Goal: Register for event/course: Register for event/course

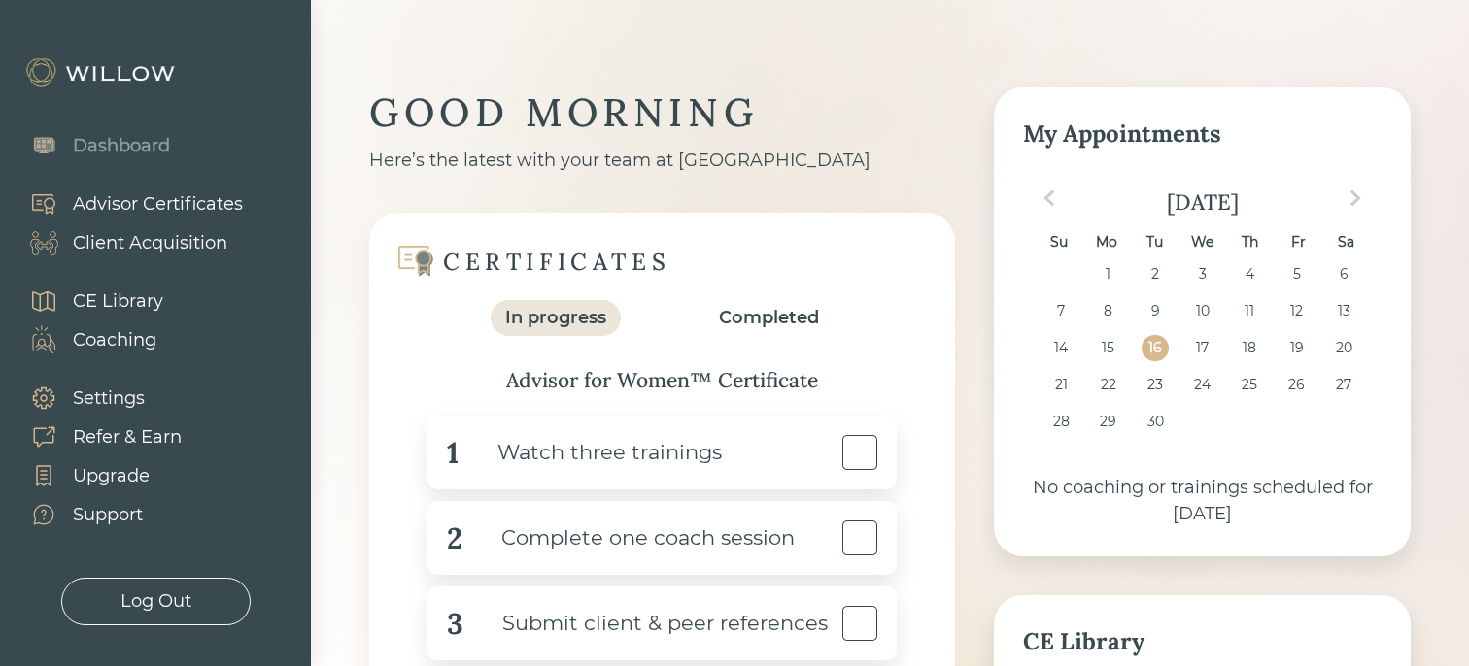
click at [198, 205] on div "Advisor Certificates" at bounding box center [158, 204] width 170 height 26
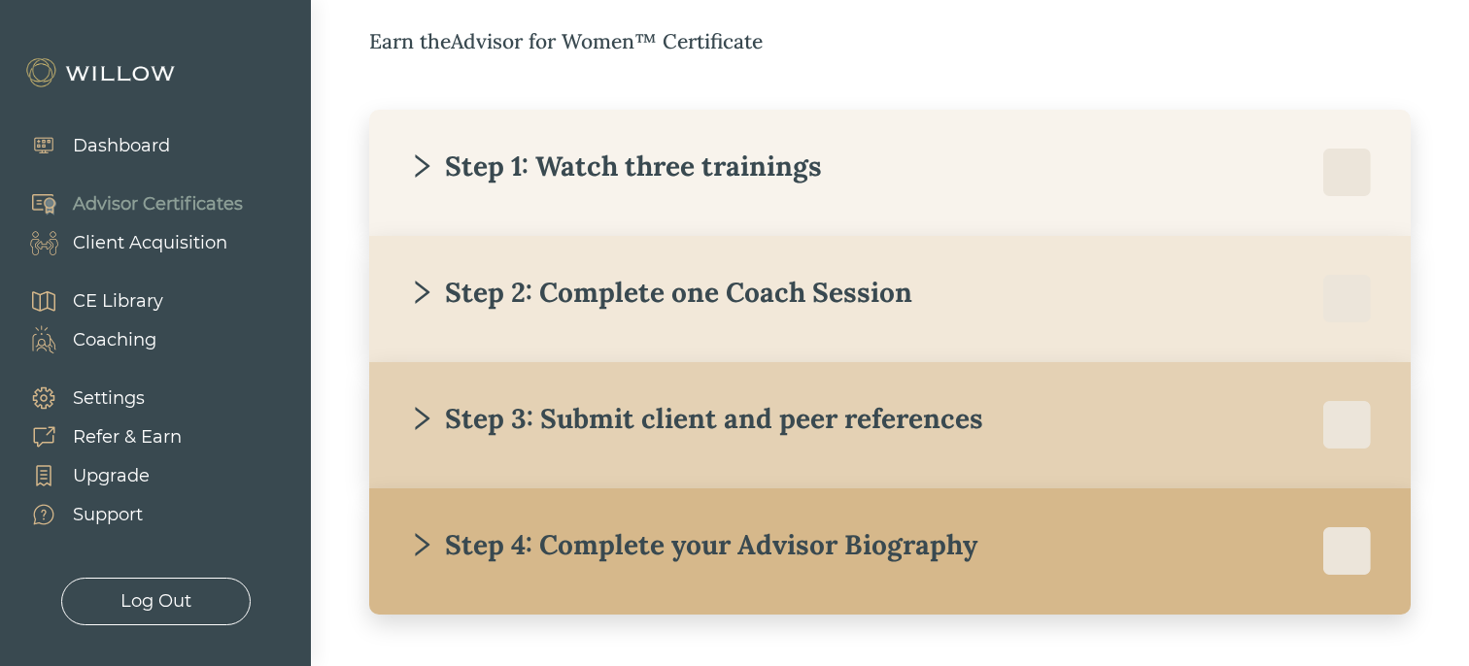
scroll to position [332, 0]
drag, startPoint x: 484, startPoint y: 49, endPoint x: 667, endPoint y: 47, distance: 183.6
click at [667, 47] on div "Earn the Advisor for Women™ Certificate" at bounding box center [889, 42] width 1041 height 31
click at [546, 153] on div "Step 1: Watch three trainings" at bounding box center [615, 167] width 414 height 35
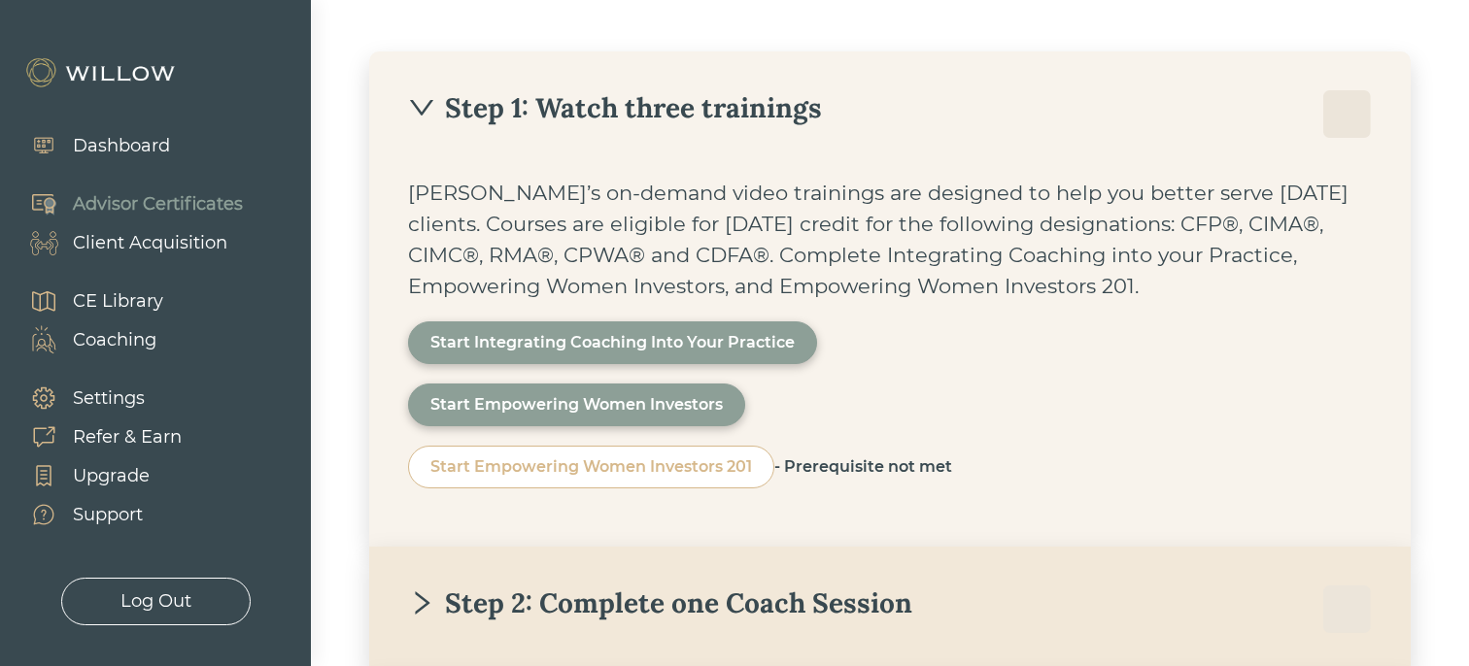
scroll to position [392, 0]
click at [459, 103] on div "Step 1: Watch three trainings" at bounding box center [615, 106] width 414 height 35
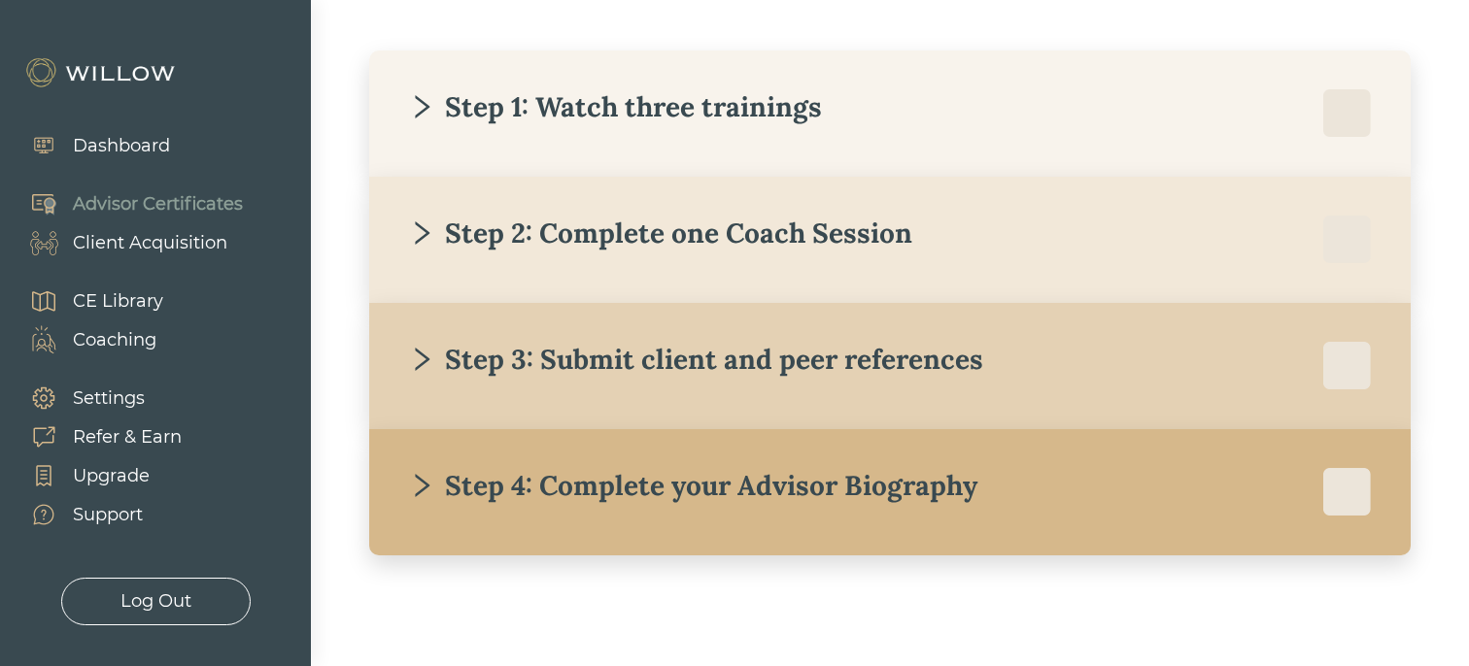
scroll to position [399, 0]
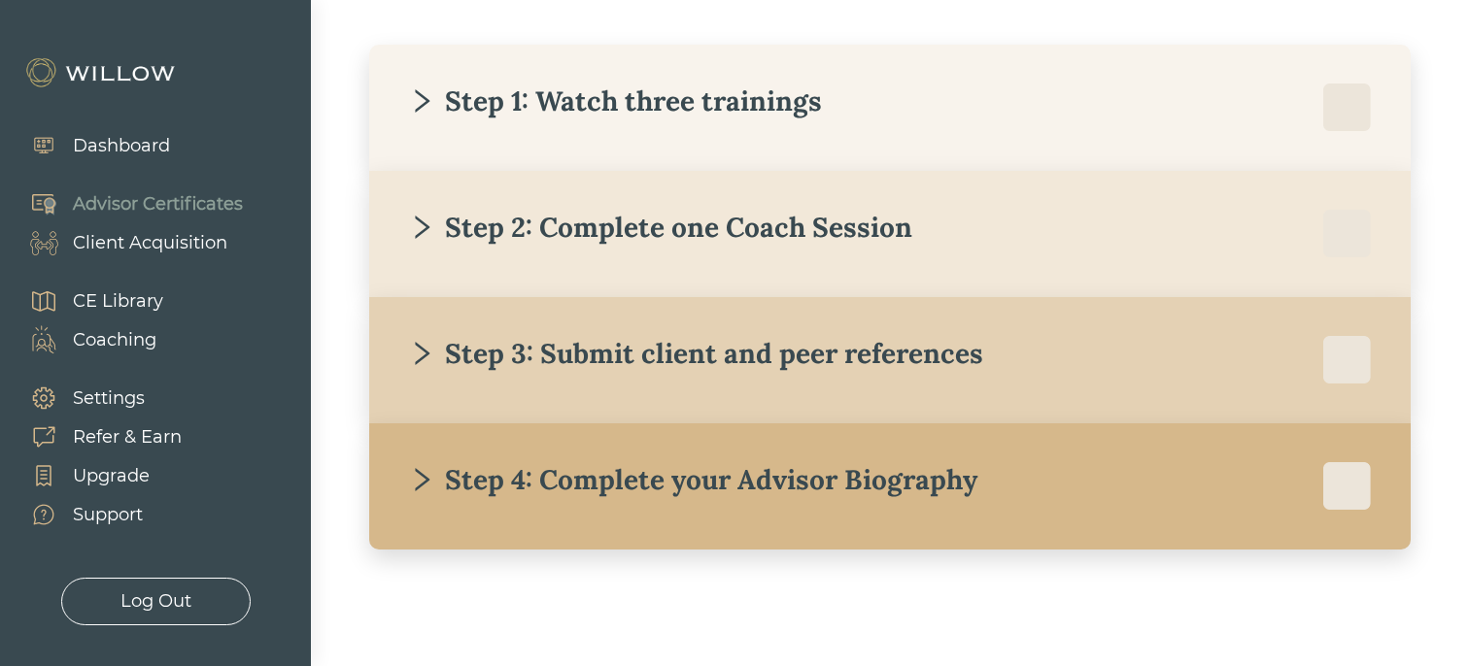
click at [442, 234] on div "Step 2: Complete one Coach Session" at bounding box center [660, 227] width 504 height 35
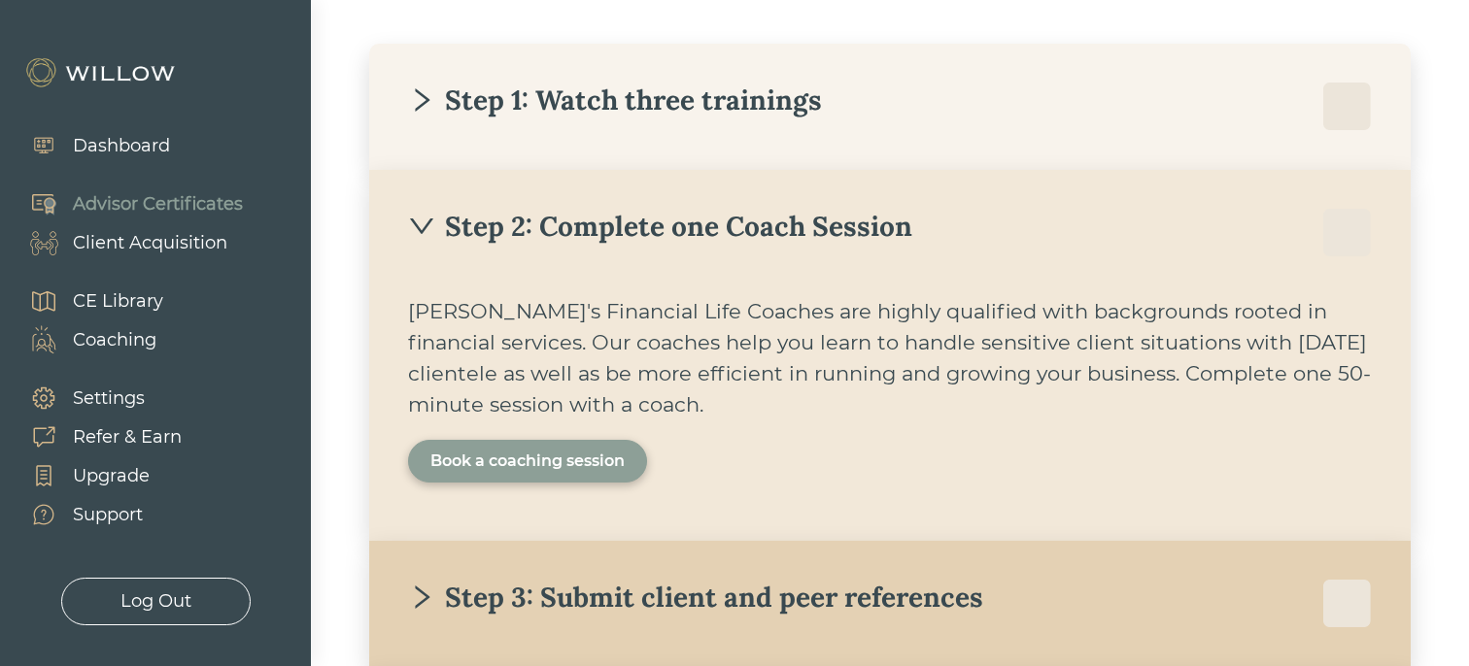
click at [523, 456] on div "Book a coaching session" at bounding box center [527, 461] width 194 height 23
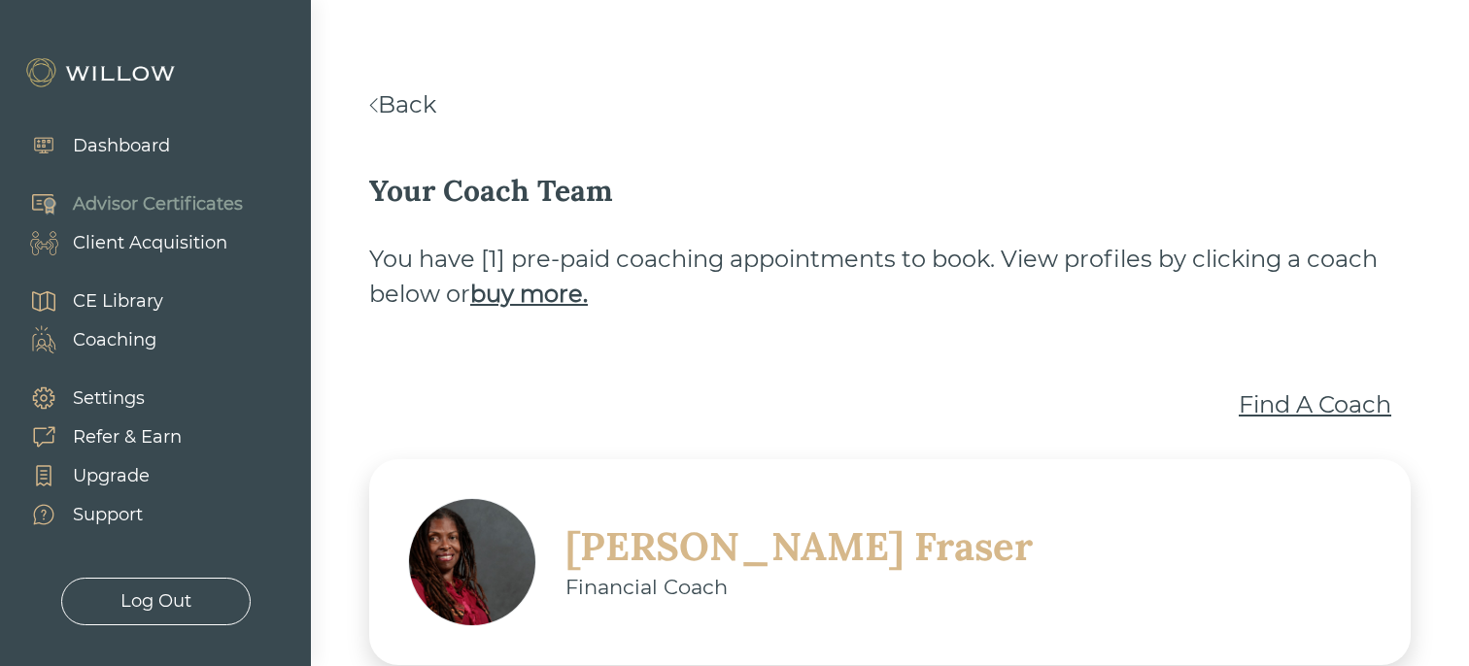
scroll to position [116, 0]
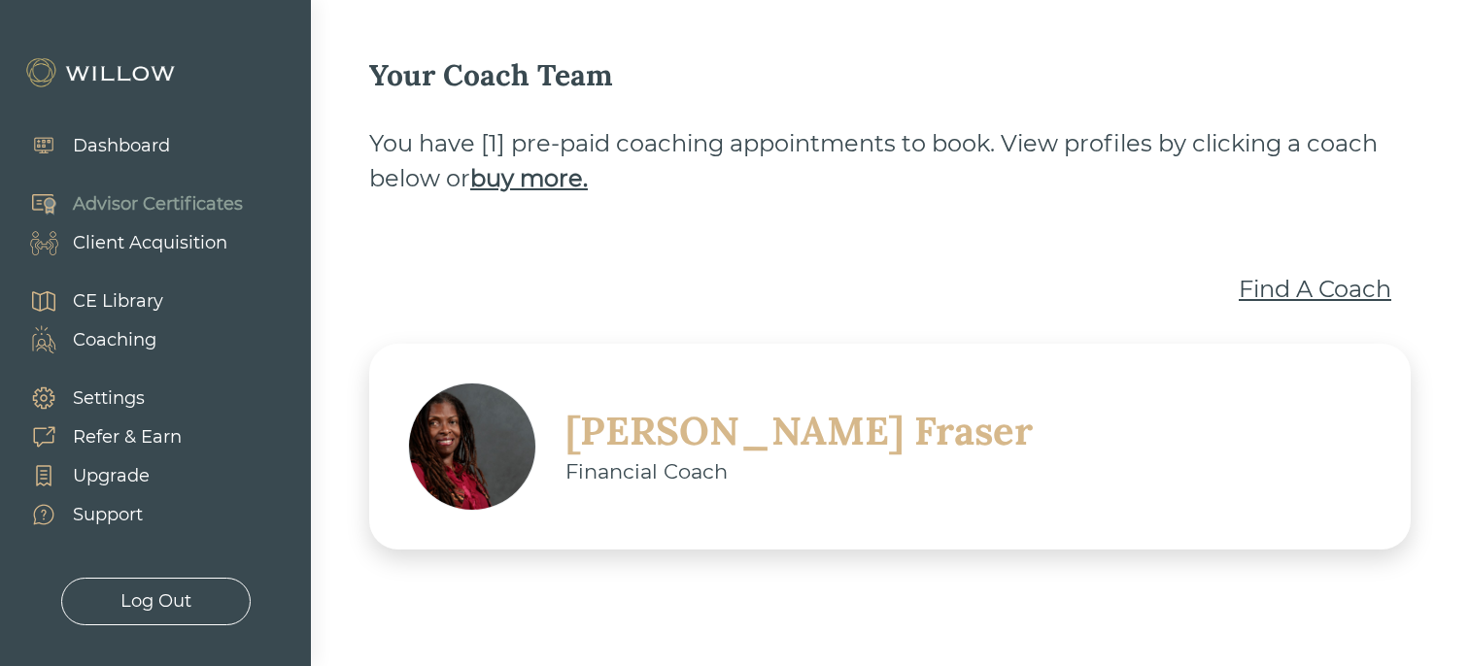
click at [1262, 292] on div "Find A Coach" at bounding box center [1315, 289] width 153 height 35
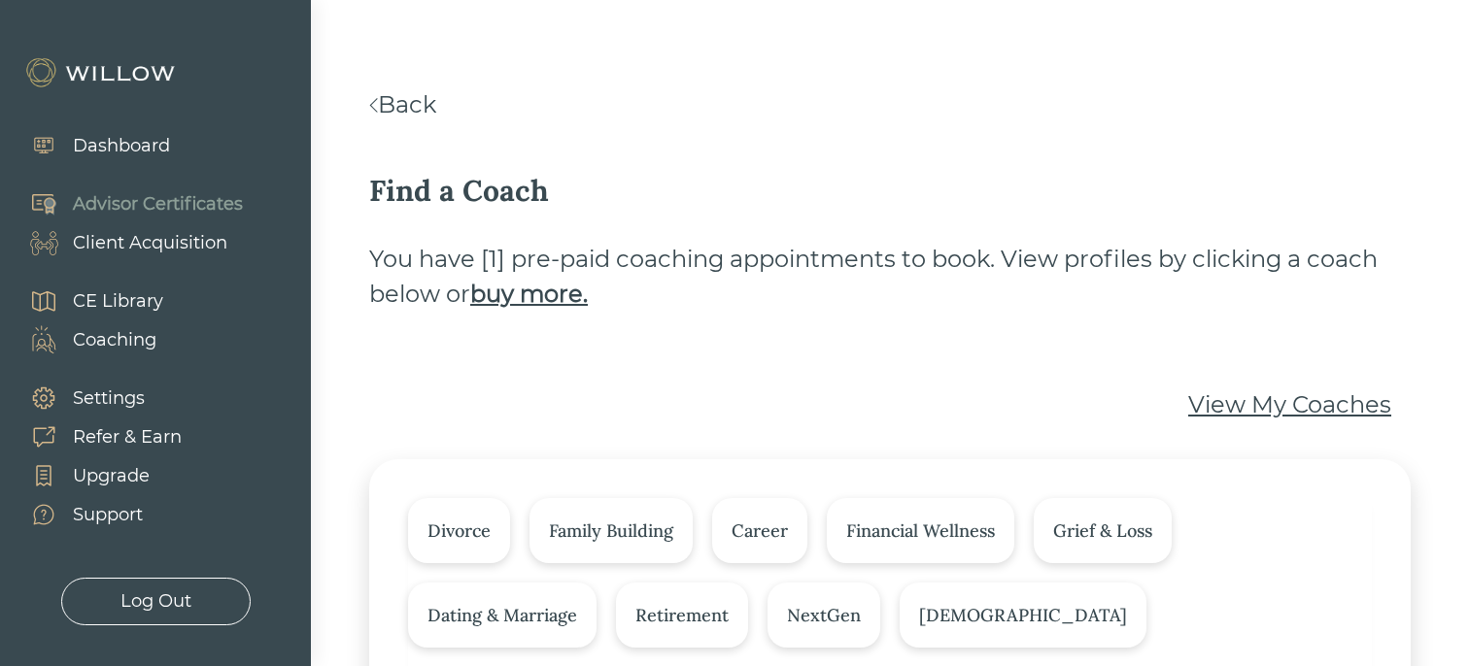
click at [397, 99] on link "Back" at bounding box center [402, 104] width 67 height 28
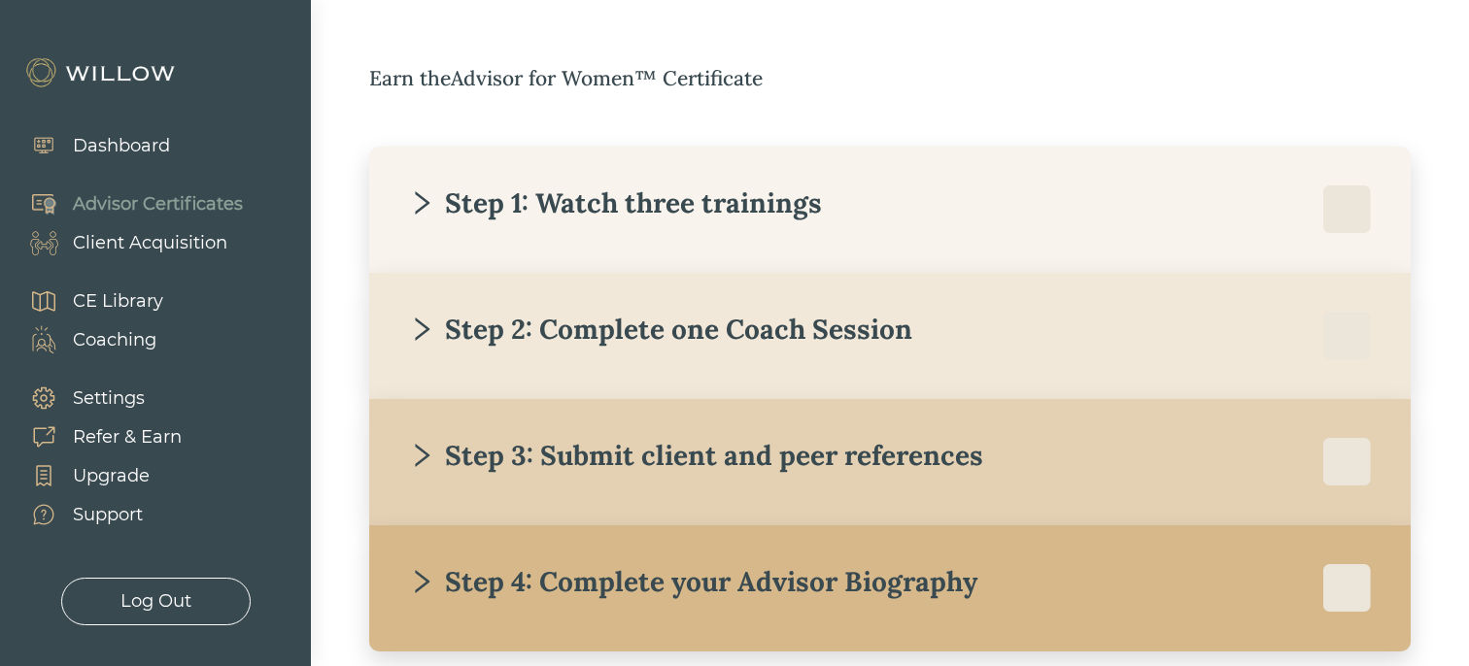
scroll to position [346, 0]
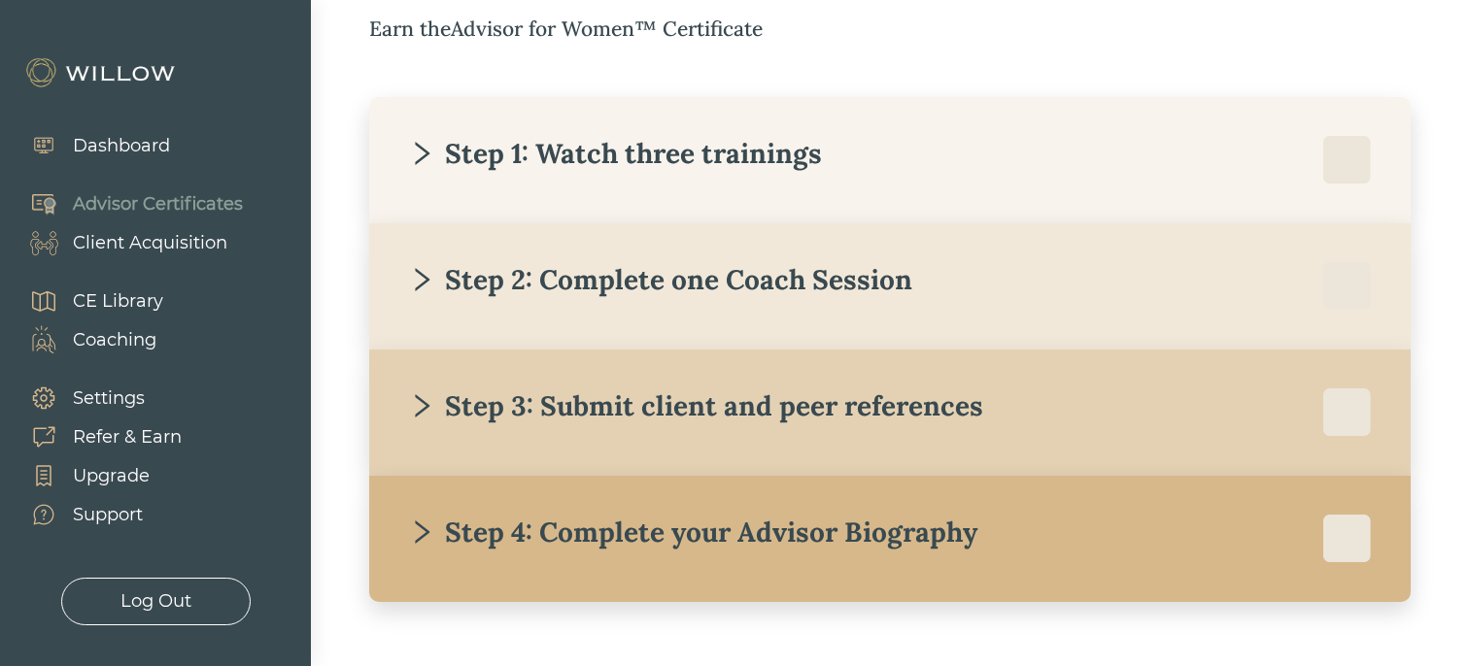
click at [104, 253] on div "Client Acquisition" at bounding box center [150, 243] width 154 height 26
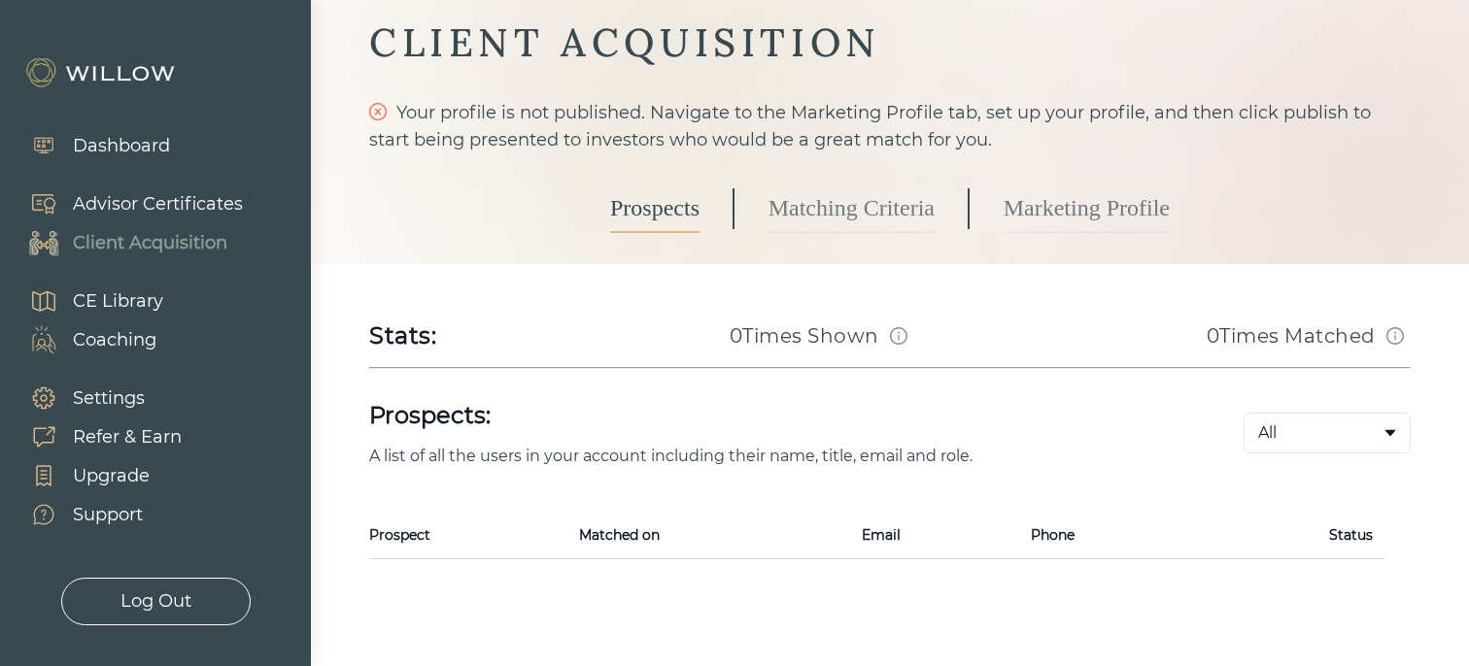
click at [824, 219] on link "Matching Criteria" at bounding box center [851, 209] width 166 height 49
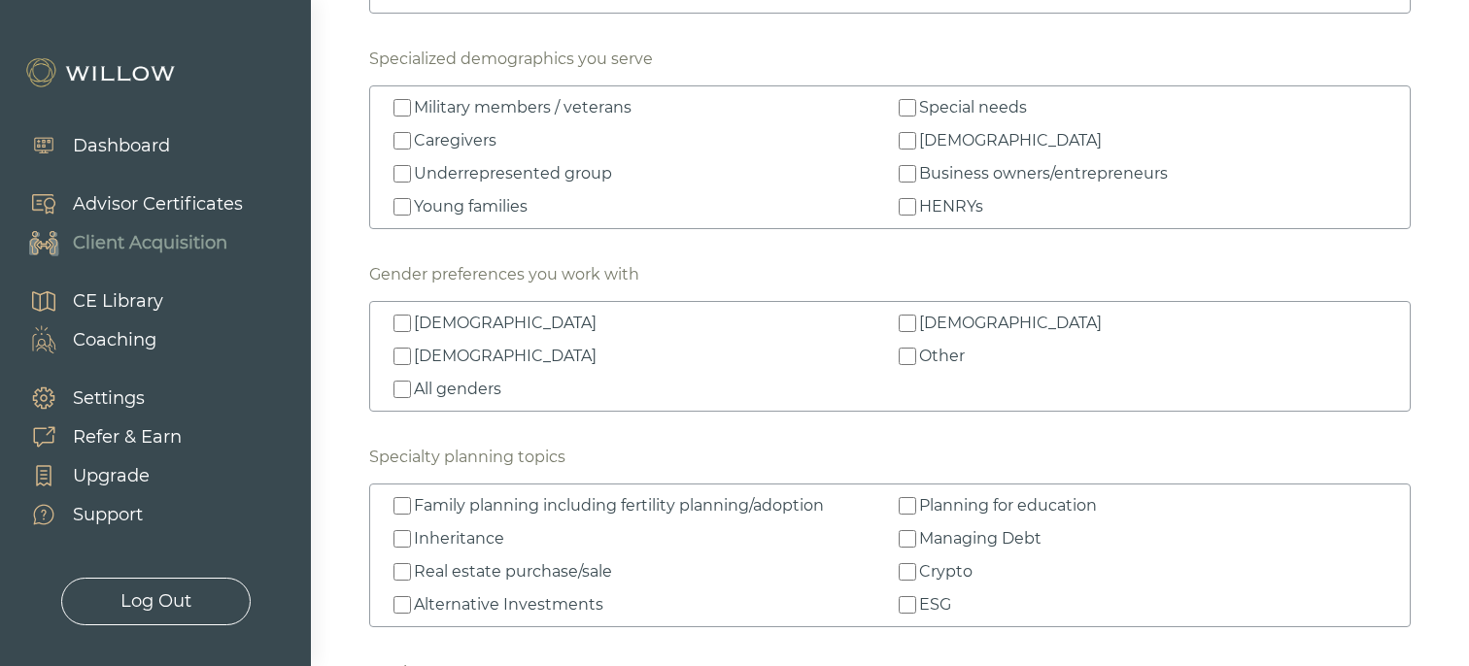
scroll to position [2294, 0]
click at [194, 199] on div "Advisor Certificates" at bounding box center [158, 204] width 170 height 26
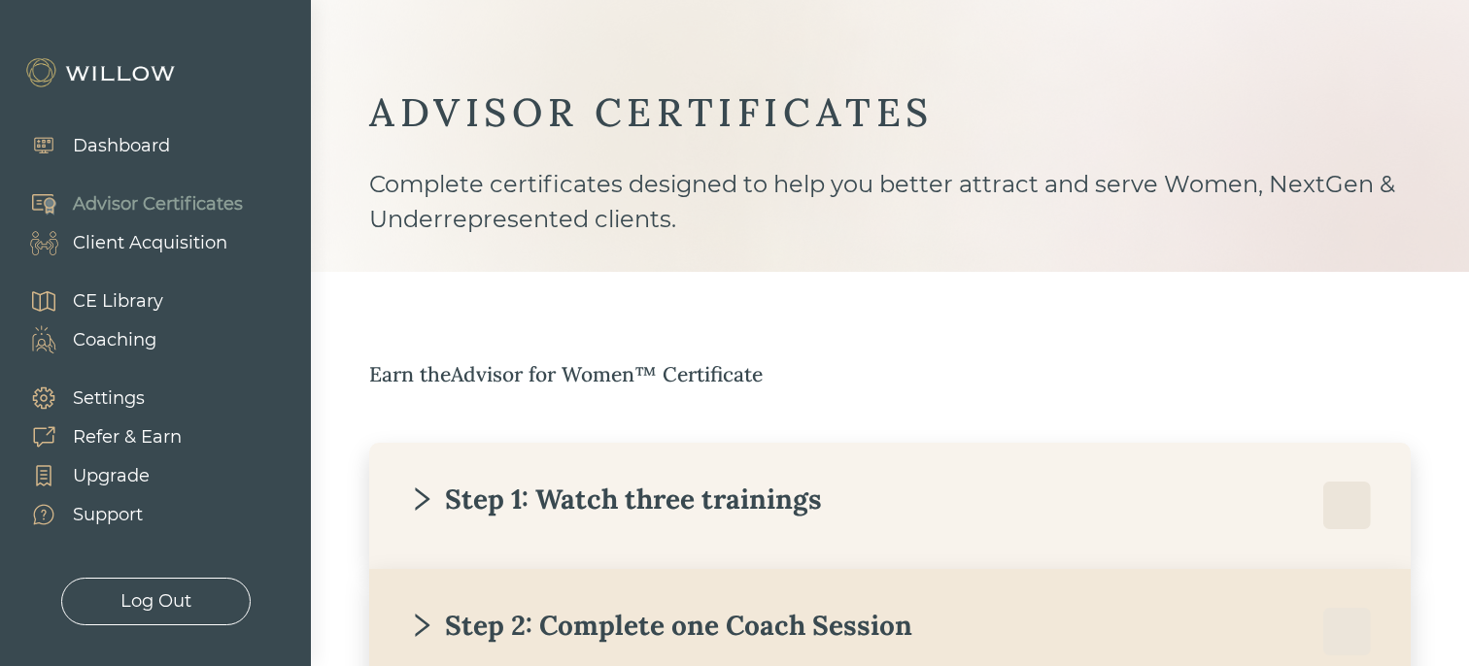
click at [199, 238] on div "Client Acquisition" at bounding box center [150, 243] width 154 height 26
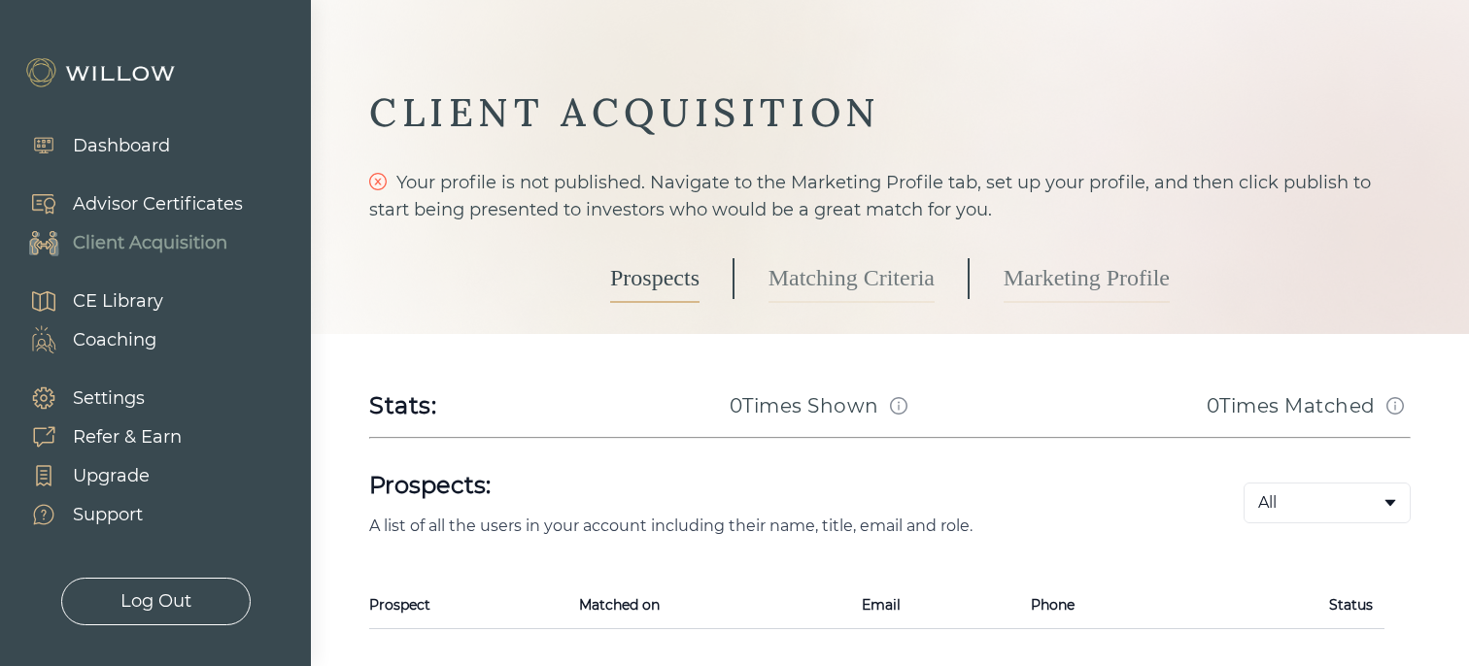
scroll to position [119, 0]
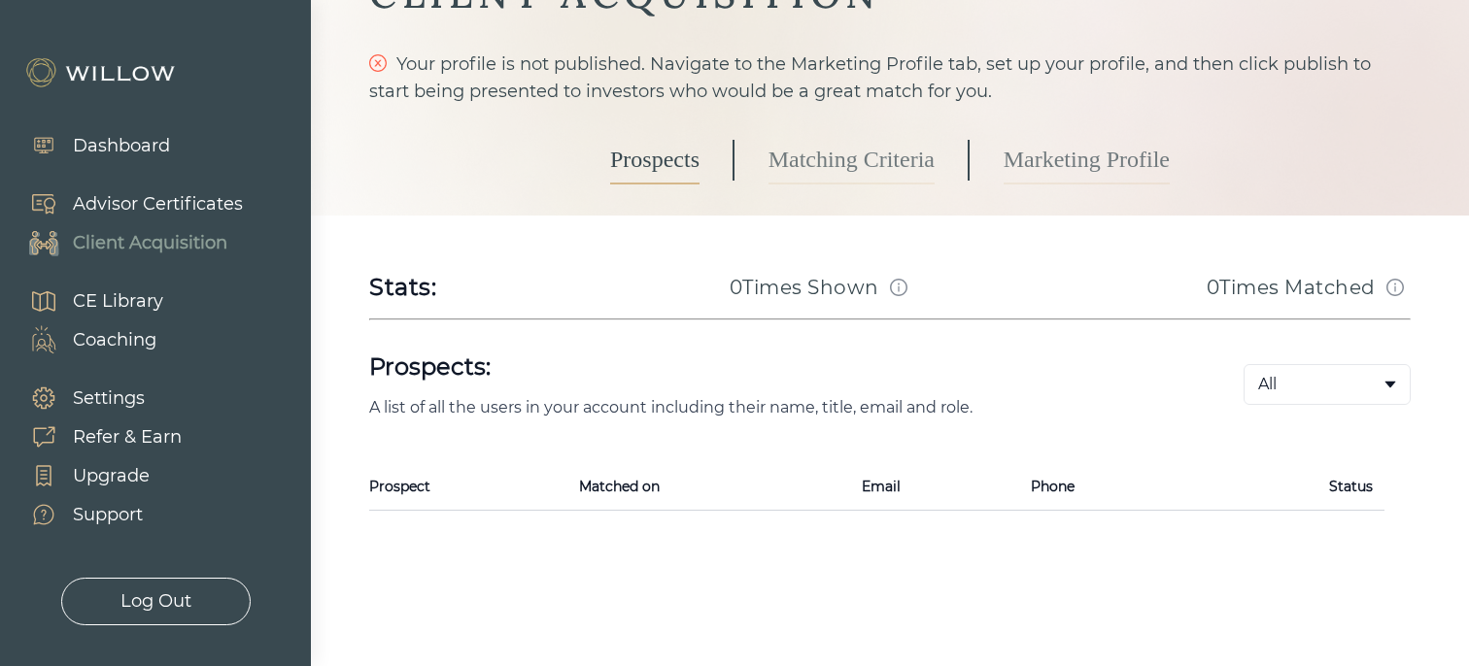
click at [799, 160] on link "Matching Criteria" at bounding box center [851, 160] width 166 height 49
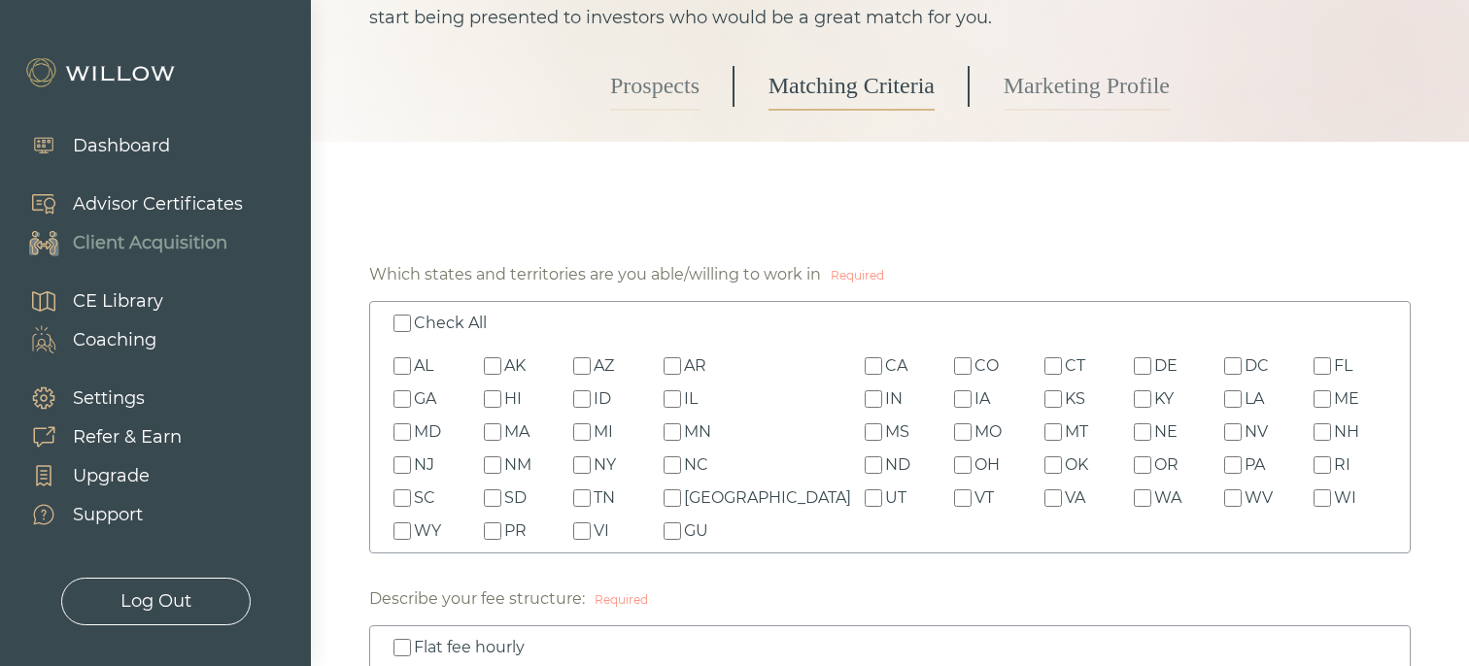
scroll to position [310, 0]
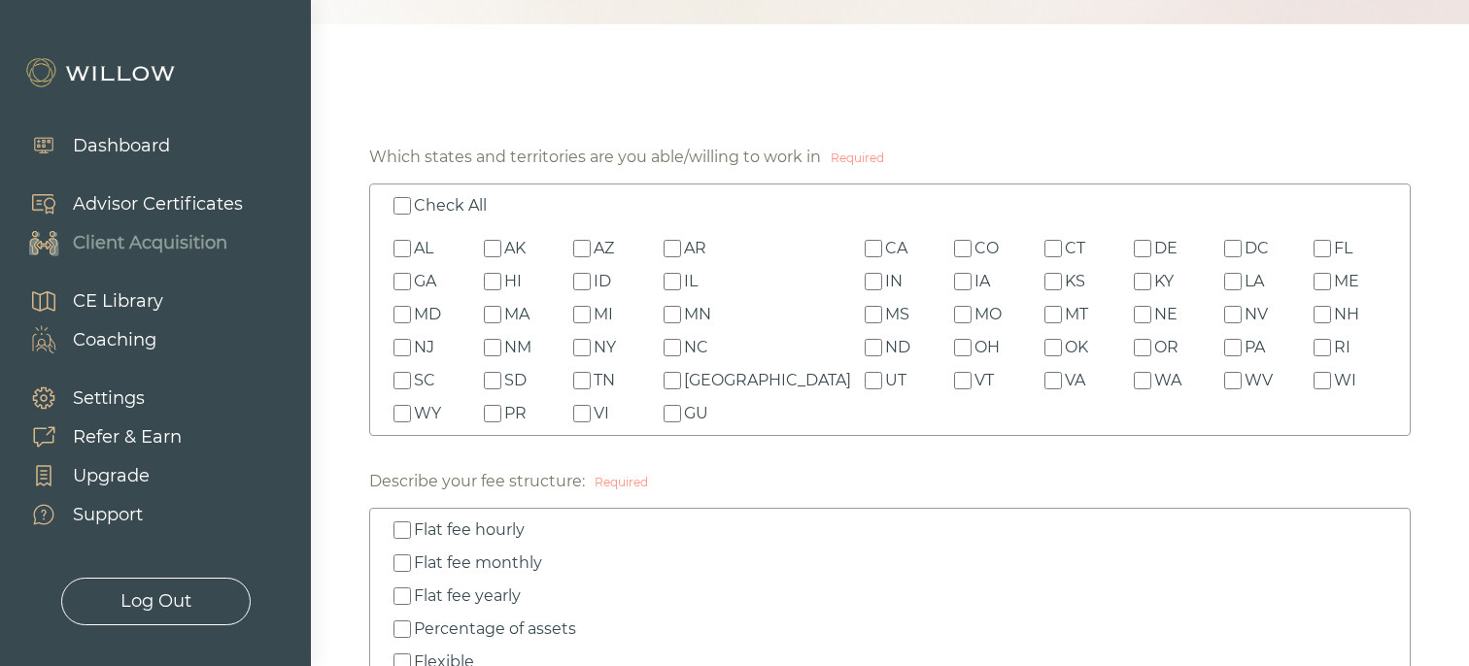
click at [171, 216] on div "Advisor Certificates" at bounding box center [158, 204] width 170 height 26
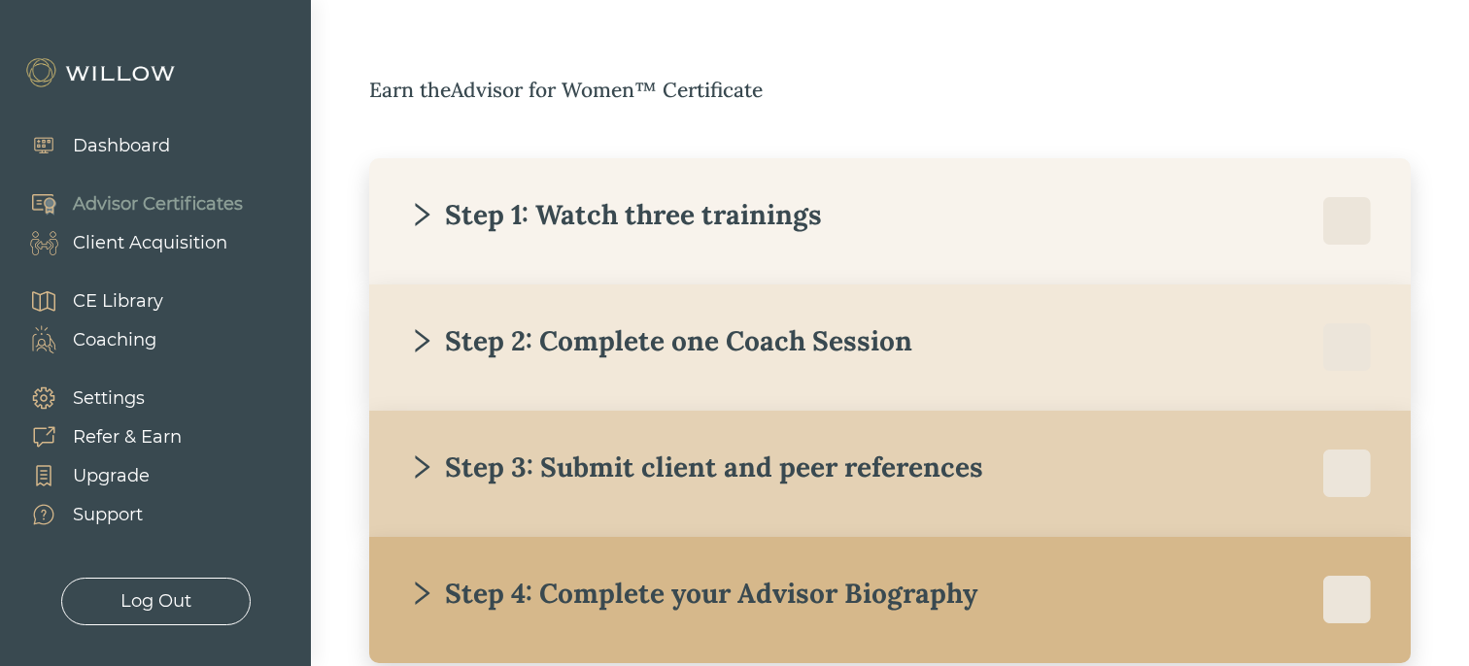
scroll to position [306, 0]
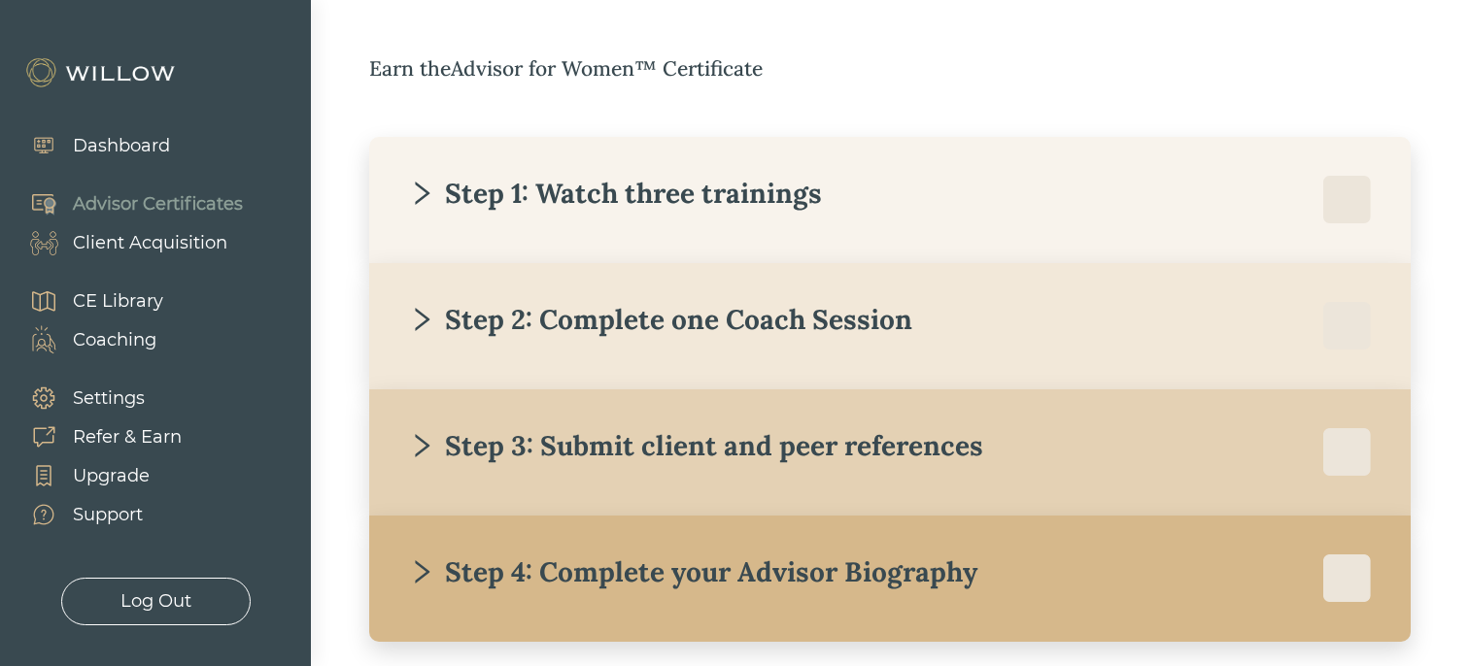
click at [731, 340] on div "Step 2: Complete one Coach Session" at bounding box center [890, 326] width 964 height 49
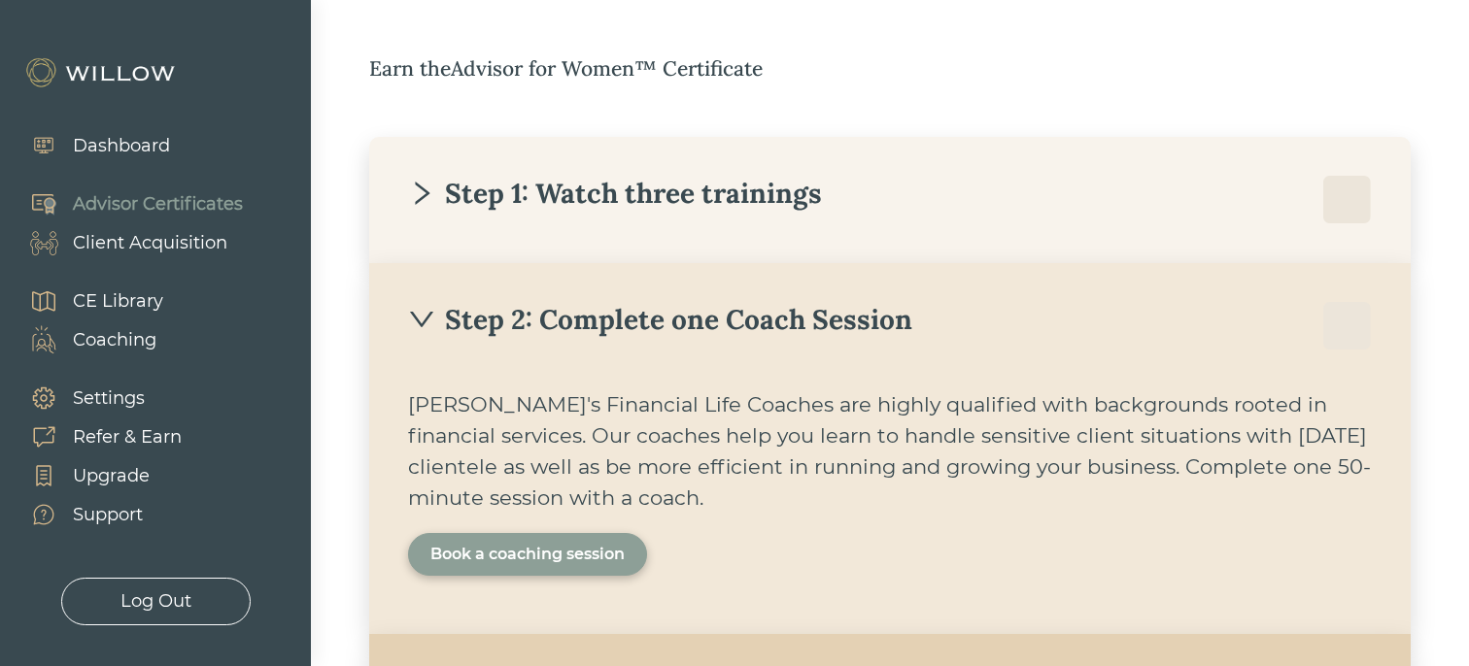
click at [549, 557] on div "Book a coaching session" at bounding box center [527, 554] width 194 height 23
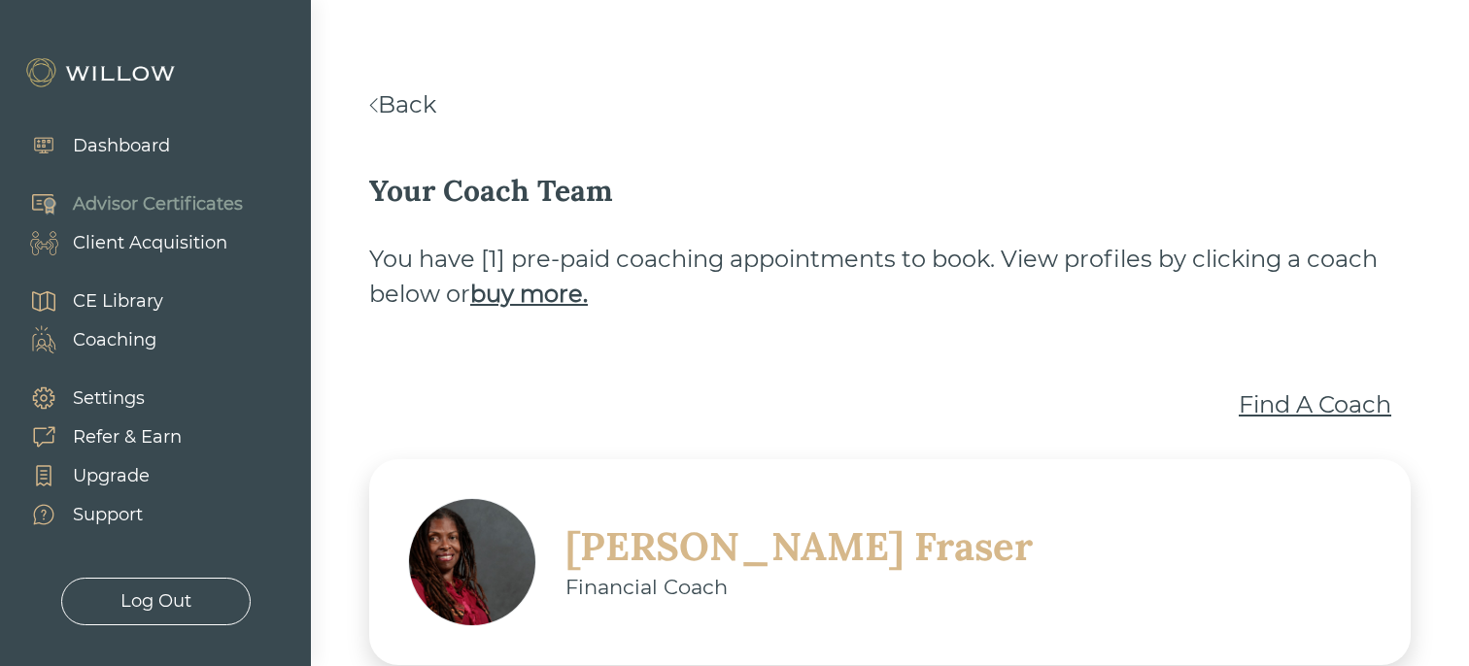
click at [1351, 413] on div "Find A Coach" at bounding box center [1315, 405] width 153 height 35
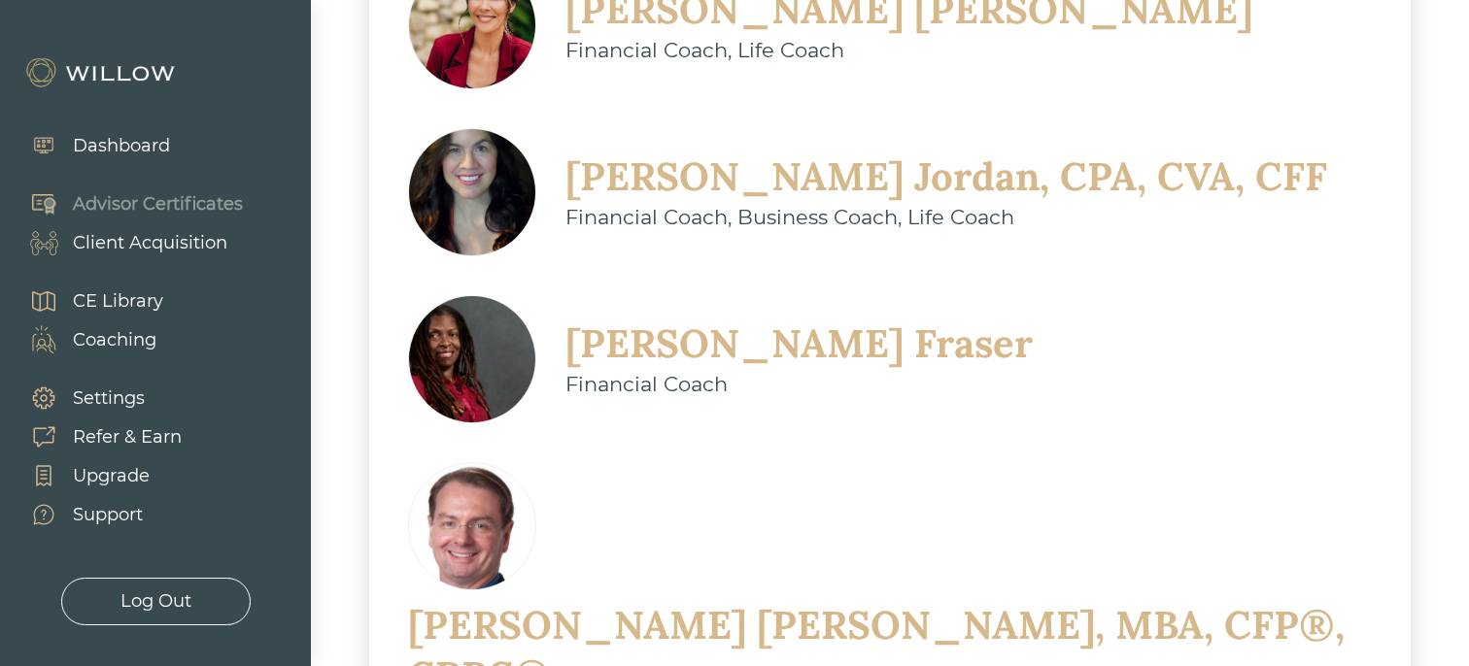
scroll to position [980, 0]
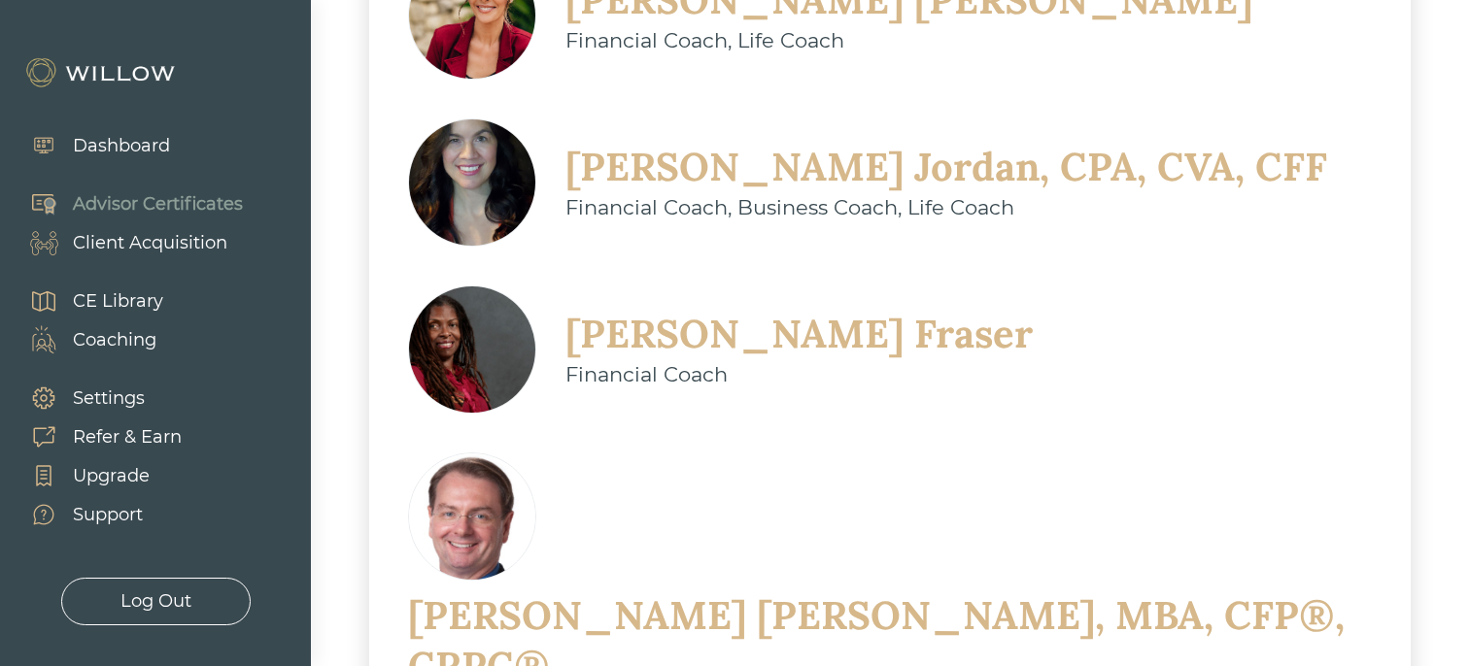
click at [241, 205] on div "Advisor Certificates" at bounding box center [158, 204] width 170 height 26
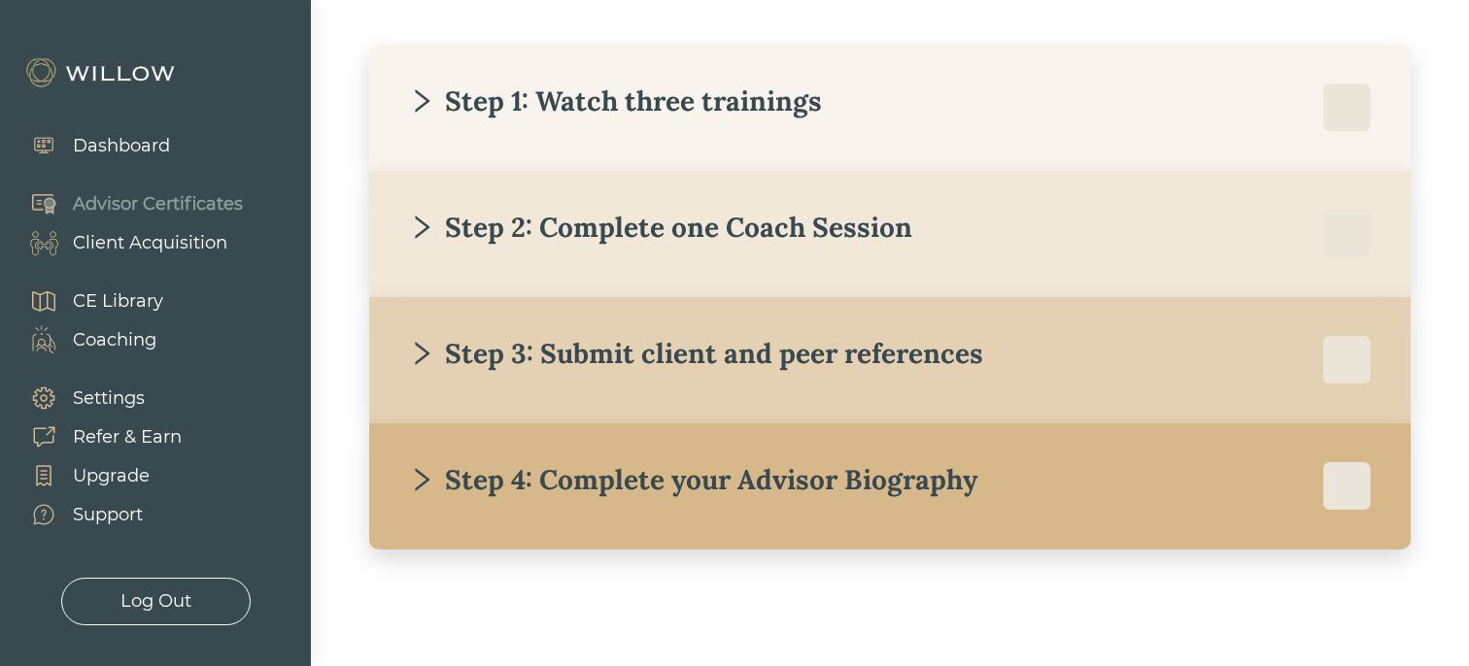
click at [741, 213] on div "Step 2: Complete one Coach Session" at bounding box center [660, 227] width 504 height 35
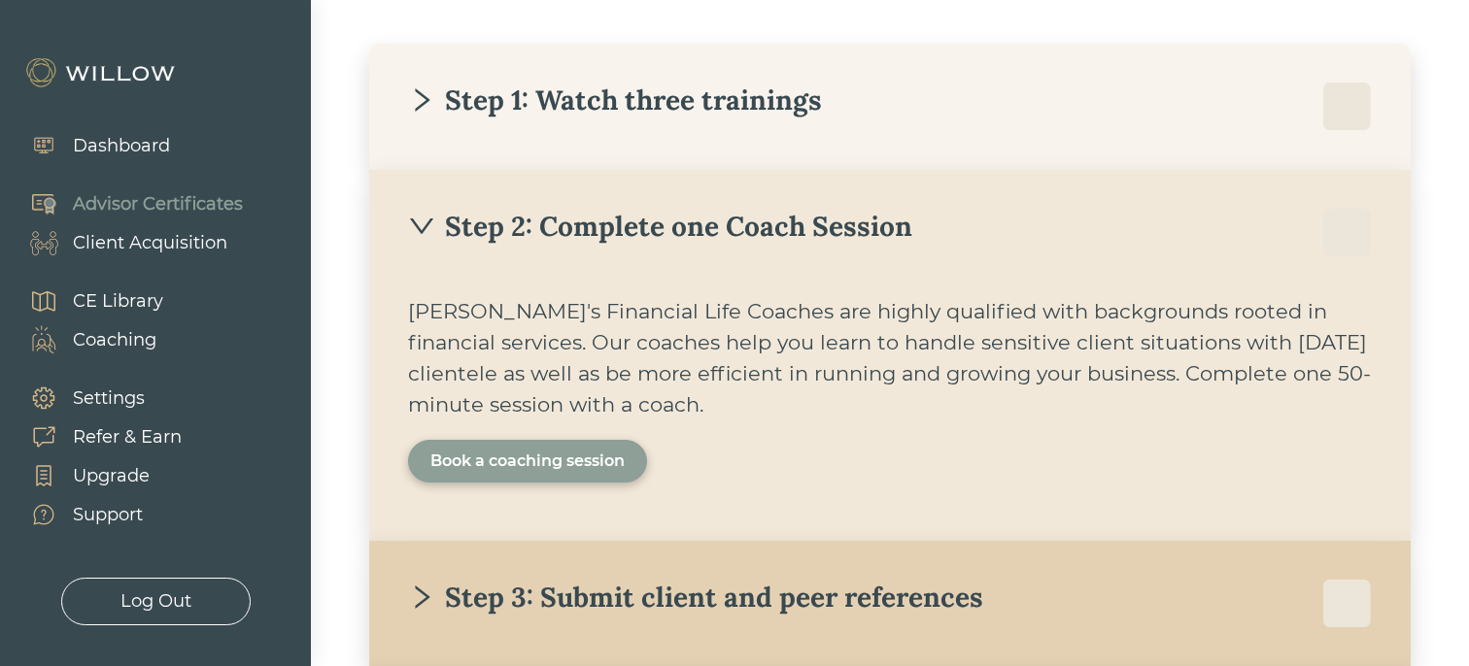
click at [528, 468] on div "Book a coaching session" at bounding box center [527, 461] width 194 height 23
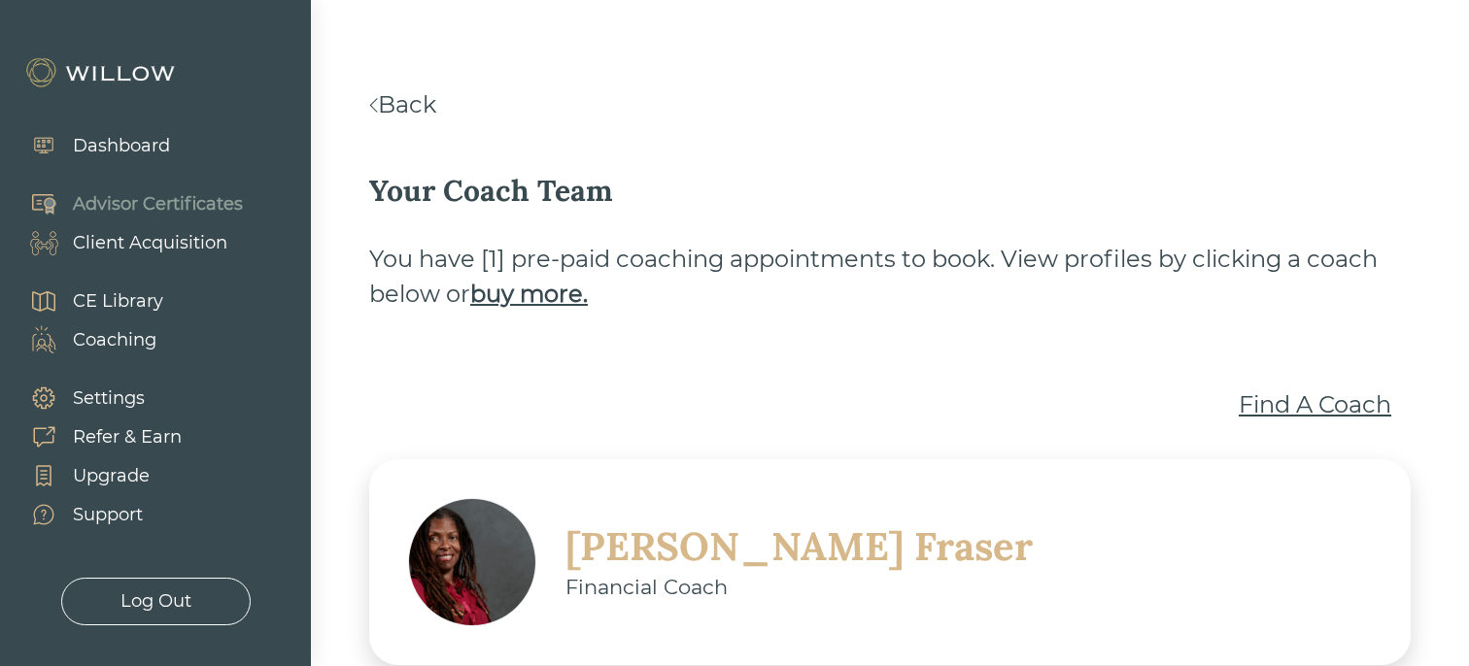
click at [1308, 406] on div "Find A Coach" at bounding box center [1315, 405] width 153 height 35
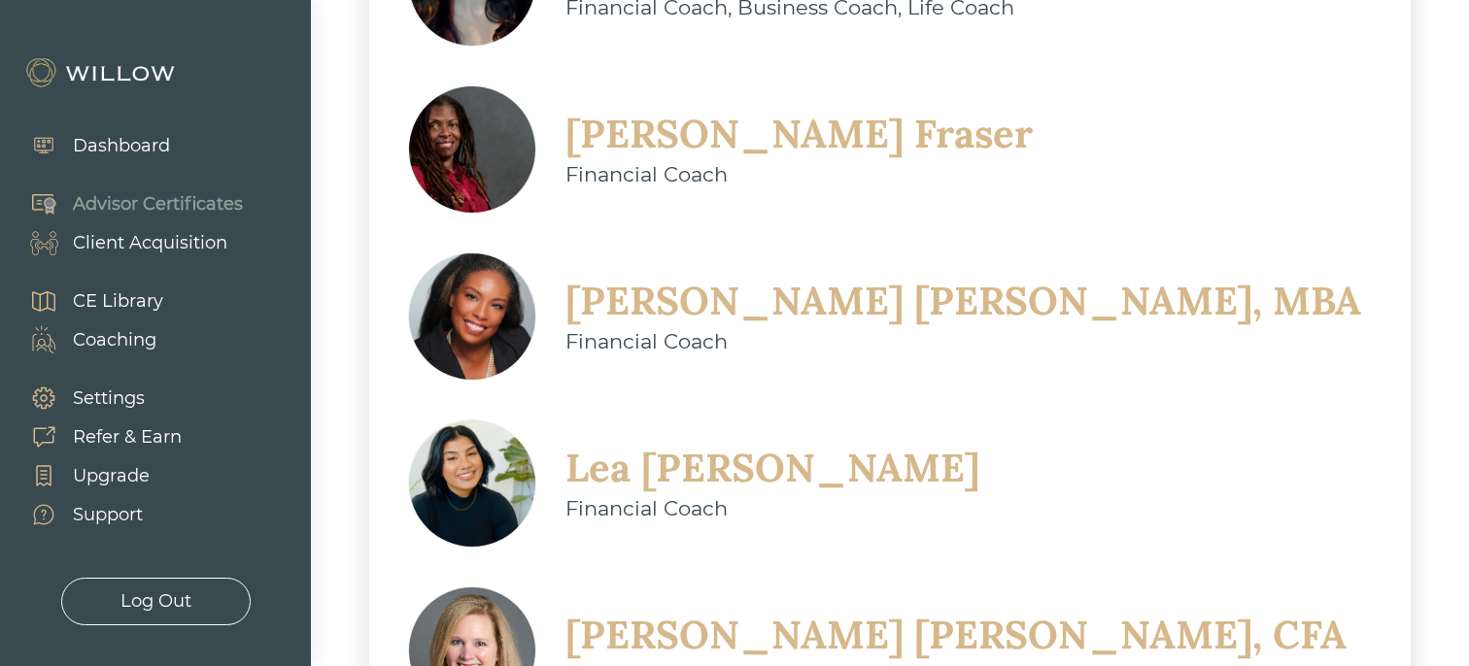
scroll to position [1318, 0]
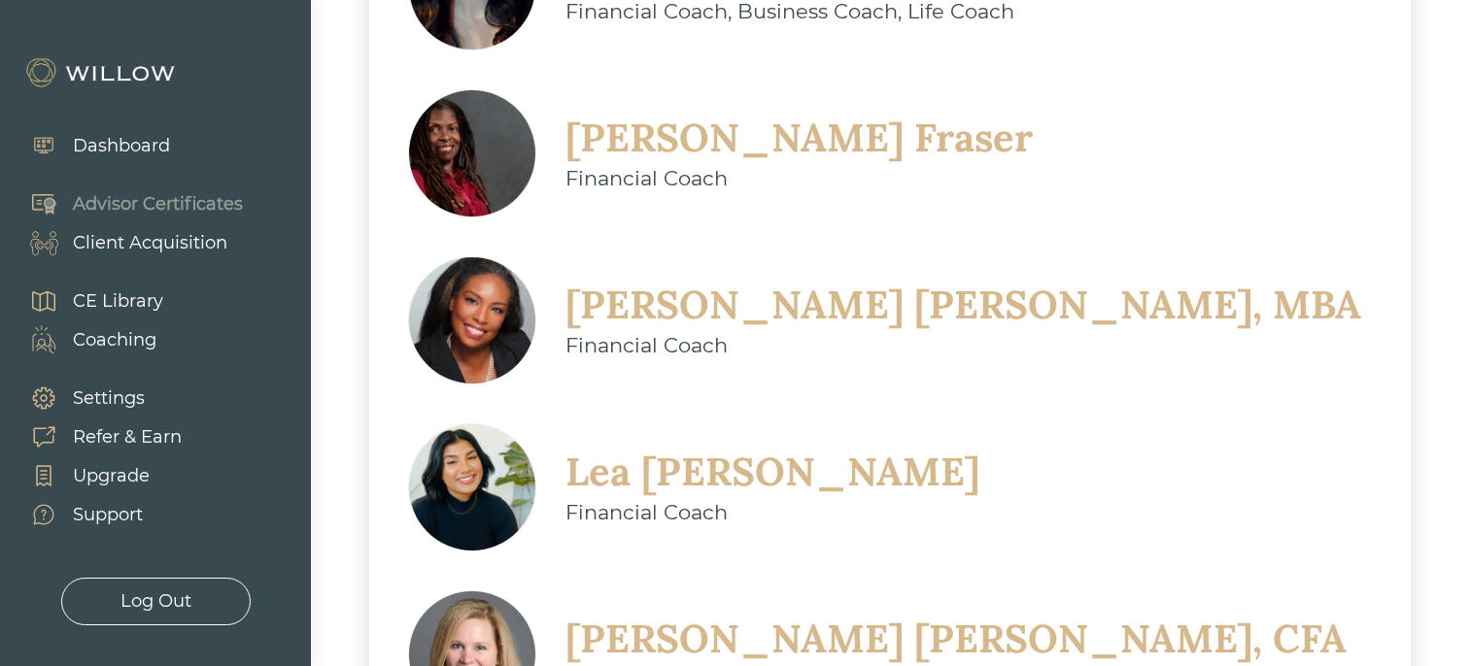
click at [870, 614] on div "[PERSON_NAME], CFA" at bounding box center [955, 639] width 781 height 51
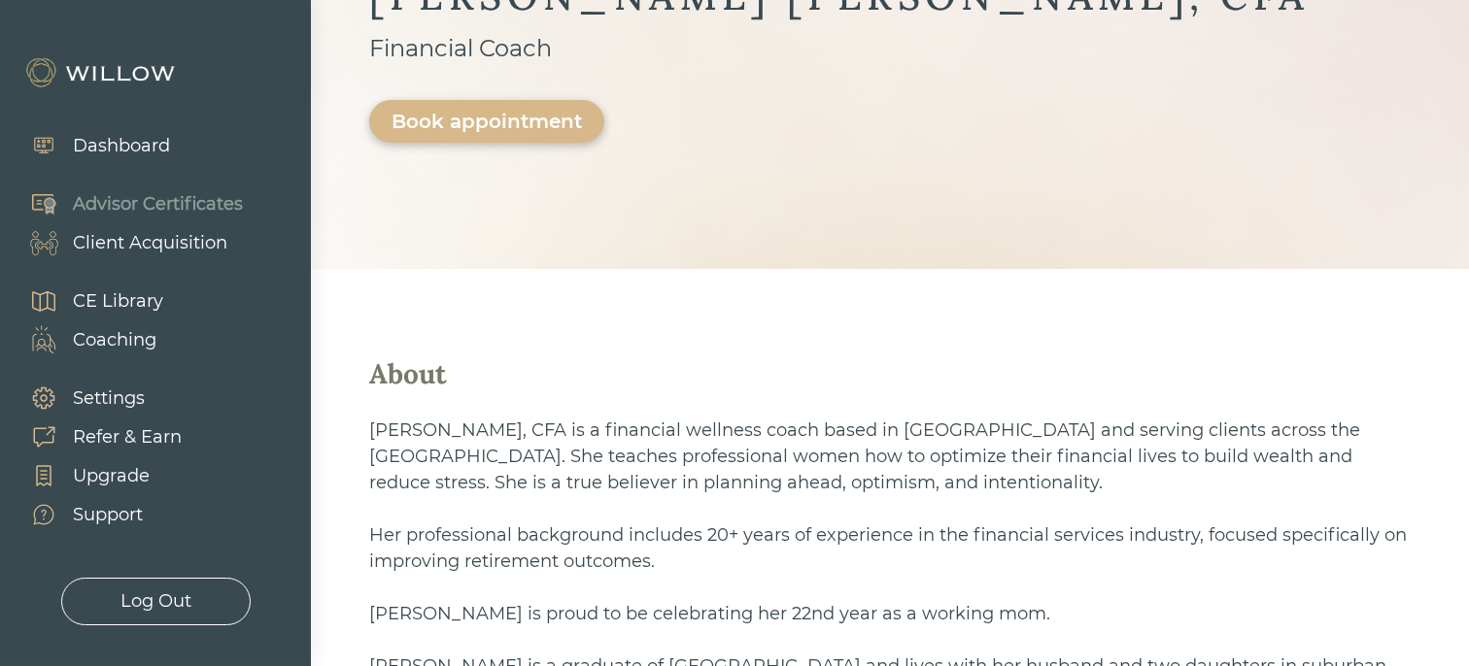
scroll to position [468, 0]
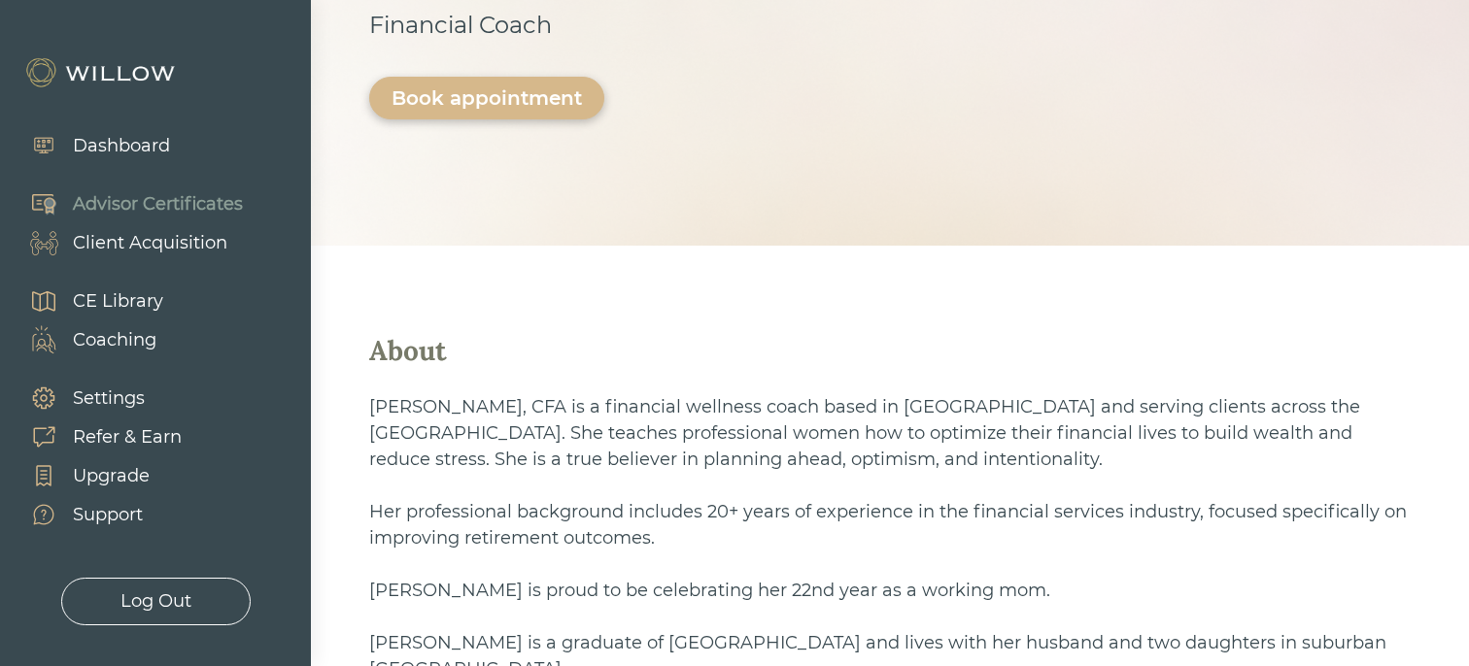
click at [221, 209] on div "Advisor Certificates" at bounding box center [158, 204] width 170 height 26
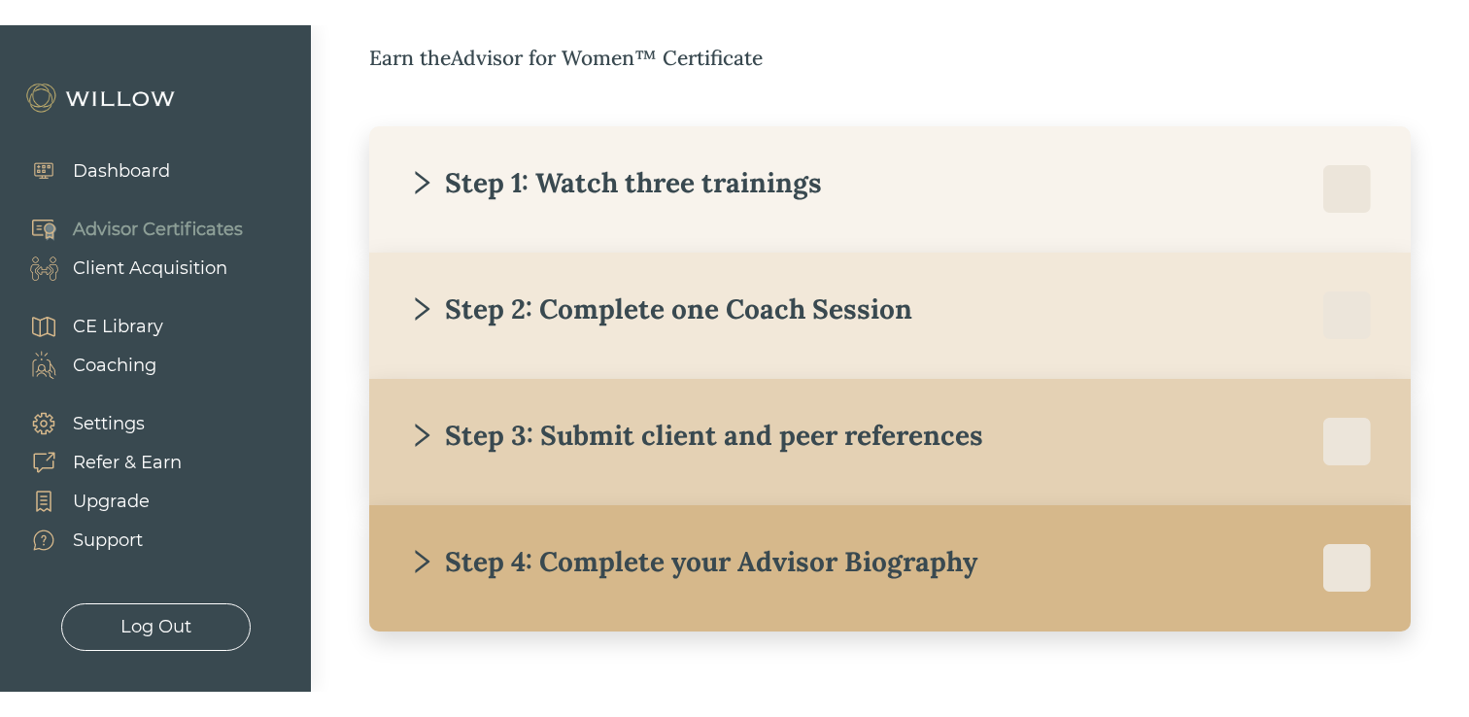
scroll to position [328, 0]
